Goal: Check status: Check status

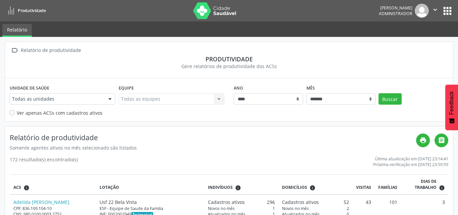
click at [109, 97] on div at bounding box center [110, 98] width 10 height 11
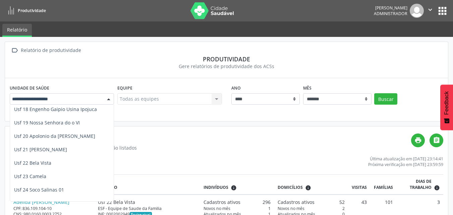
scroll to position [252, 0]
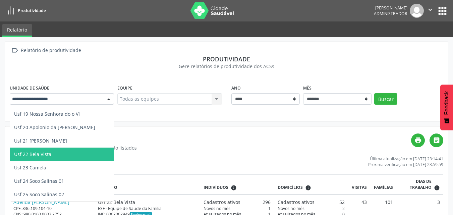
click at [76, 149] on span "Usf 22 Bela Vista" at bounding box center [62, 153] width 104 height 13
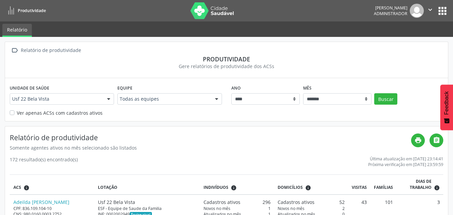
click at [216, 98] on div at bounding box center [216, 98] width 10 height 11
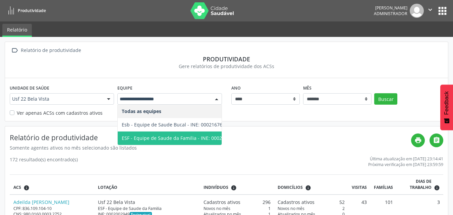
click at [197, 133] on span "ESF - Equipe de Saude da Familia - INE: 0002002949" at bounding box center [180, 137] width 124 height 13
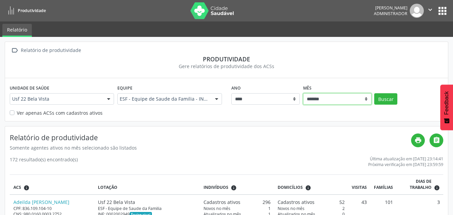
click at [366, 100] on select "******* ******** ****** ***** ***** **** ***** ***** ********* *******" at bounding box center [337, 98] width 68 height 11
select select "**"
click at [303, 93] on select "******* ******** ****** ***** ***** **** ***** ***** ********* *******" at bounding box center [337, 98] width 68 height 11
click at [381, 97] on button "Buscar" at bounding box center [385, 98] width 23 height 11
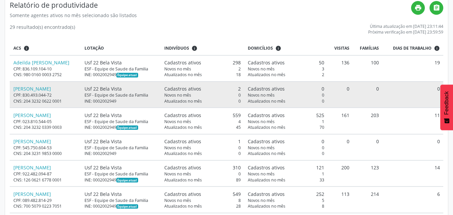
scroll to position [134, 0]
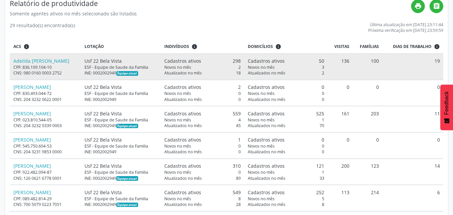
drag, startPoint x: 231, startPoint y: 60, endPoint x: 240, endPoint y: 61, distance: 9.1
click at [240, 61] on div "Cadastros ativos 298" at bounding box center [202, 60] width 76 height 7
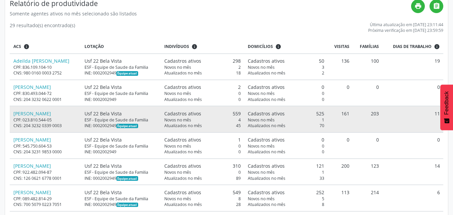
drag, startPoint x: 231, startPoint y: 114, endPoint x: 240, endPoint y: 114, distance: 9.0
click at [240, 114] on div "Cadastros ativos 559" at bounding box center [202, 113] width 76 height 7
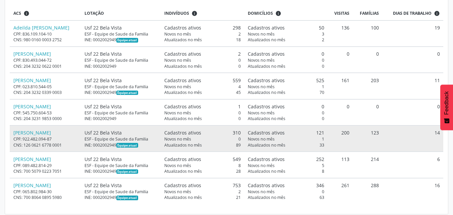
scroll to position [168, 0]
drag, startPoint x: 232, startPoint y: 132, endPoint x: 240, endPoint y: 131, distance: 8.0
click at [240, 131] on div "Cadastros ativos 310" at bounding box center [202, 132] width 76 height 7
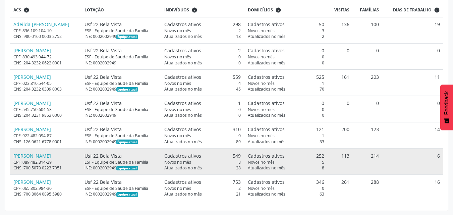
scroll to position [171, 0]
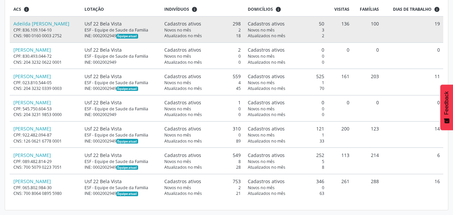
drag, startPoint x: 233, startPoint y: 23, endPoint x: 240, endPoint y: 25, distance: 7.9
click at [240, 25] on div "Cadastros ativos 298" at bounding box center [202, 23] width 76 height 7
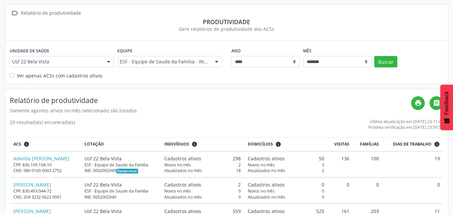
scroll to position [248, 0]
click at [108, 59] on div at bounding box center [109, 61] width 10 height 11
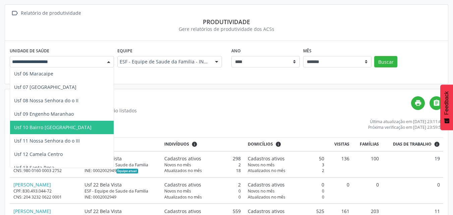
scroll to position [47, 0]
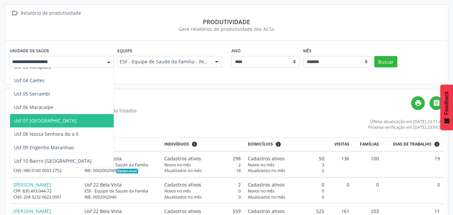
click at [67, 119] on span "Usf 07 [GEOGRAPHIC_DATA]" at bounding box center [62, 120] width 104 height 13
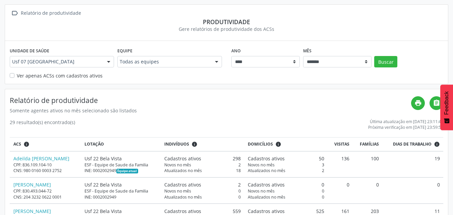
click at [216, 64] on div at bounding box center [216, 61] width 10 height 11
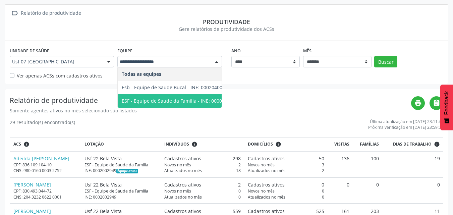
click at [201, 98] on span "ESF - Equipe de Saude da Familia - INE: 0000143995" at bounding box center [180, 101] width 116 height 6
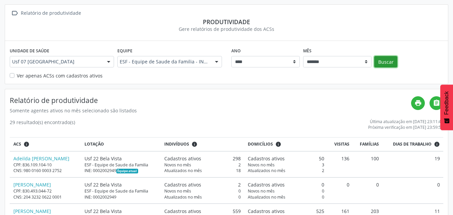
click at [386, 60] on button "Buscar" at bounding box center [385, 61] width 23 height 11
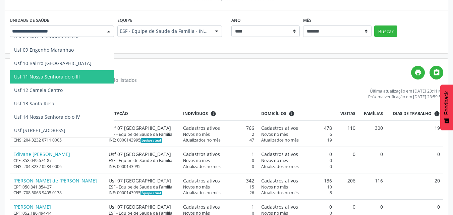
scroll to position [148, 0]
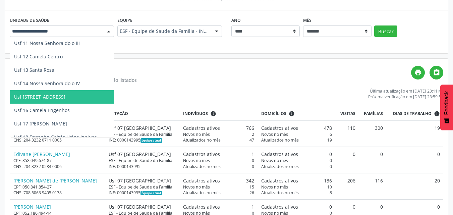
click at [68, 91] on span "Usf [STREET_ADDRESS]" at bounding box center [62, 96] width 104 height 13
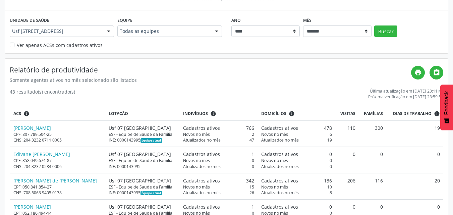
click at [215, 29] on div at bounding box center [216, 31] width 10 height 11
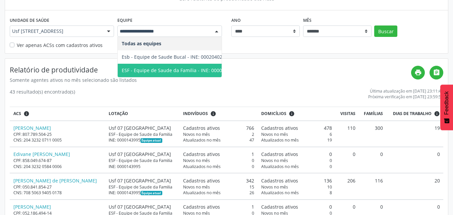
click at [152, 66] on span "ESF - Equipe de Saude da Familia - INE: 0000144126" at bounding box center [180, 70] width 124 height 13
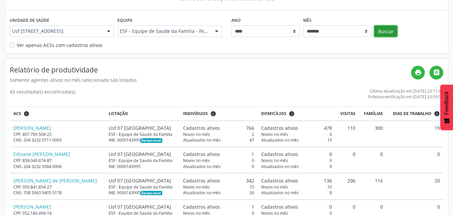
click at [389, 31] on button "Buscar" at bounding box center [385, 30] width 23 height 11
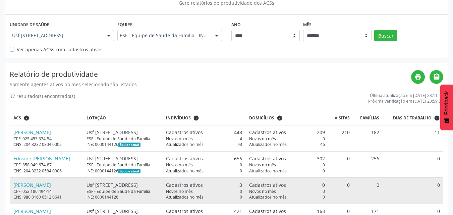
scroll to position [49, 0]
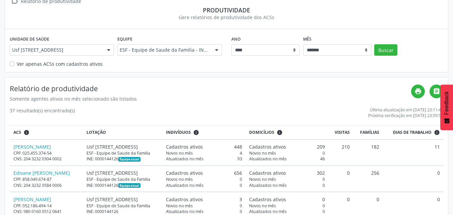
click at [106, 52] on div at bounding box center [109, 50] width 10 height 11
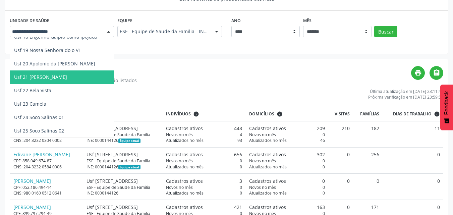
scroll to position [82, 0]
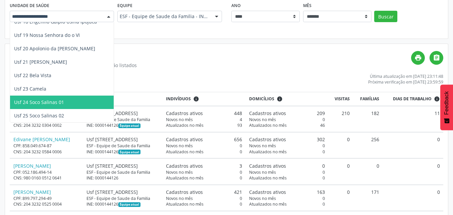
click at [66, 98] on span "Usf 24 Soco Salinas 01" at bounding box center [62, 101] width 104 height 13
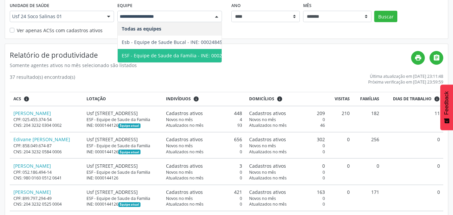
click at [176, 52] on span "ESF - Equipe de Saude da Familia - INE: 0002427370" at bounding box center [180, 55] width 116 height 6
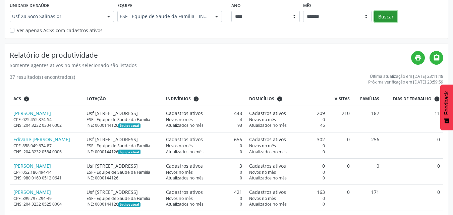
click at [387, 20] on button "Buscar" at bounding box center [385, 16] width 23 height 11
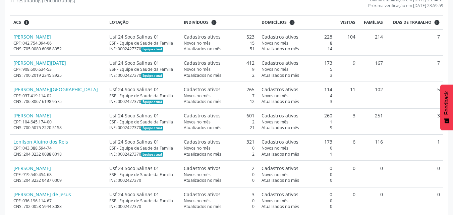
scroll to position [171, 0]
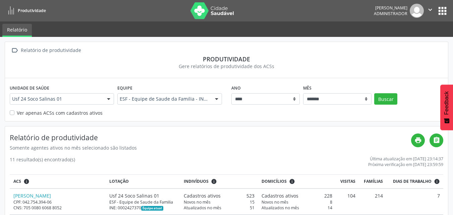
click at [86, 103] on div "Usf 24 Soco Salinas 01" at bounding box center [62, 98] width 104 height 11
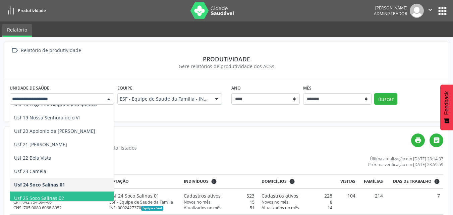
click at [62, 196] on span "Usf 25 Soco Salinas 02" at bounding box center [39, 198] width 50 height 6
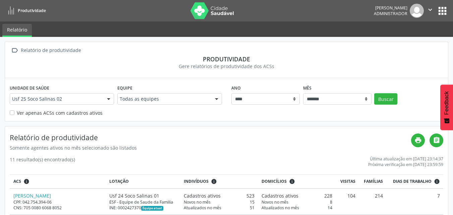
click at [219, 96] on div at bounding box center [216, 98] width 10 height 11
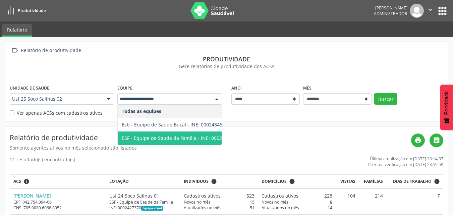
click at [193, 137] on span "ESF - Equipe de Saude da Familia - INE: 0002427737" at bounding box center [180, 138] width 116 height 6
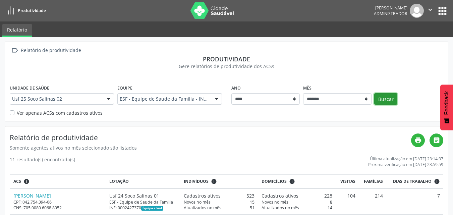
click at [386, 97] on button "Buscar" at bounding box center [385, 98] width 23 height 11
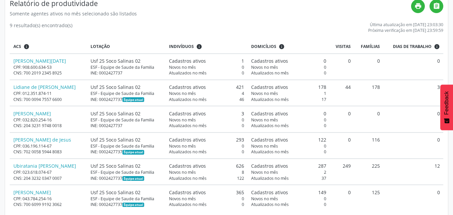
scroll to position [145, 0]
